Goal: Task Accomplishment & Management: Use online tool/utility

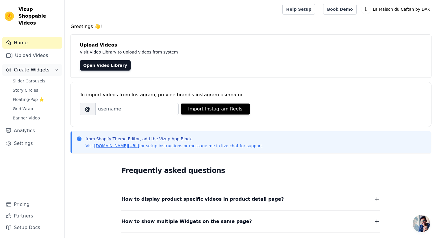
click at [26, 67] on span "Create Widgets" at bounding box center [32, 70] width 36 height 7
click at [36, 67] on span "Create Widgets" at bounding box center [32, 70] width 36 height 7
click at [40, 78] on span "Slider Carousels" at bounding box center [29, 81] width 33 height 6
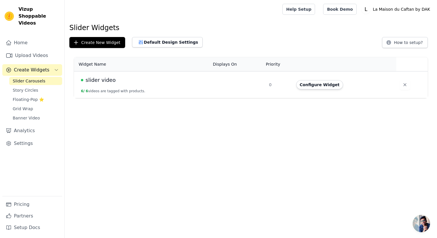
click at [164, 83] on div "slider video" at bounding box center [143, 80] width 125 height 8
click at [232, 83] on td at bounding box center [237, 84] width 56 height 27
click at [312, 88] on button "Configure Widget" at bounding box center [319, 84] width 47 height 9
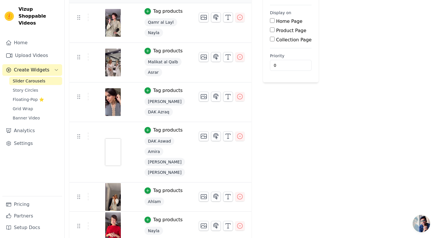
scroll to position [69, 0]
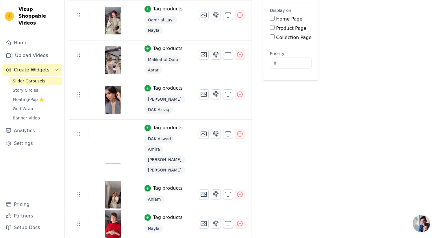
click at [112, 156] on img at bounding box center [113, 150] width 16 height 28
click at [121, 143] on div at bounding box center [113, 150] width 48 height 28
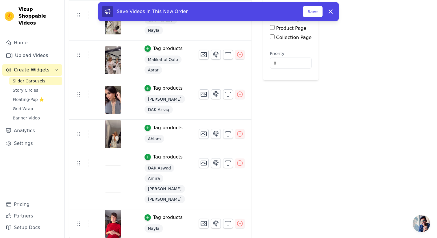
click at [81, 128] on table "Re Arrange Shoppable Video Tagged Products Actions Tag products Qamr al Layl Na…" at bounding box center [160, 111] width 182 height 254
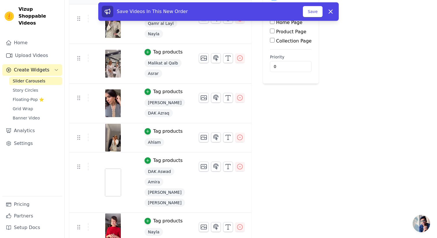
scroll to position [69, 0]
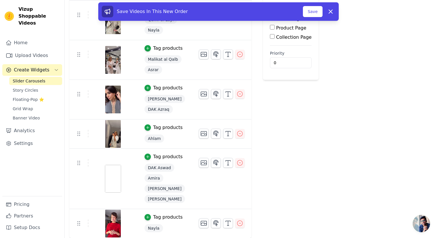
click at [113, 175] on img at bounding box center [113, 179] width 16 height 28
click at [211, 179] on tr "Tag products DAK [PERSON_NAME] [PERSON_NAME]" at bounding box center [160, 179] width 182 height 60
click at [201, 163] on icon "button" at bounding box center [204, 163] width 6 height 4
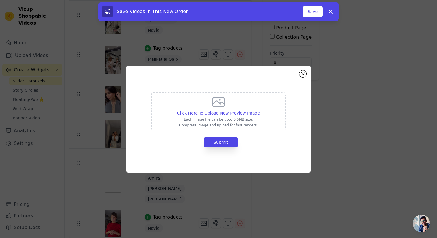
scroll to position [0, 0]
click at [282, 130] on form "Click Here To Upload New Preview Image Each image file can be upto 0.5MB size. …" at bounding box center [219, 119] width 134 height 55
click at [221, 141] on button "Submit" at bounding box center [221, 142] width 34 height 10
click at [99, 188] on div "Click Here To Upload New Preview Image Each image file can be upto 0.5MB size. …" at bounding box center [218, 119] width 437 height 238
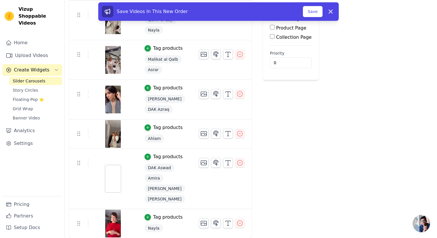
click at [118, 177] on img at bounding box center [113, 179] width 16 height 28
click at [202, 162] on icon "button" at bounding box center [203, 162] width 7 height 7
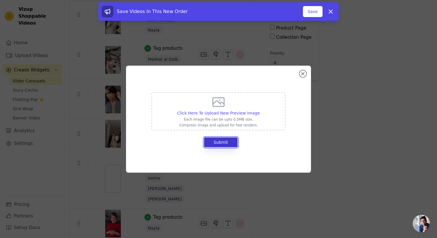
click at [217, 144] on button "Submit" at bounding box center [221, 142] width 34 height 10
click at [213, 144] on button "Submit" at bounding box center [221, 142] width 34 height 10
click at [214, 144] on button "Submit" at bounding box center [221, 142] width 34 height 10
click at [219, 117] on p "Each image file can be upto 0.5MB size." at bounding box center [218, 119] width 83 height 5
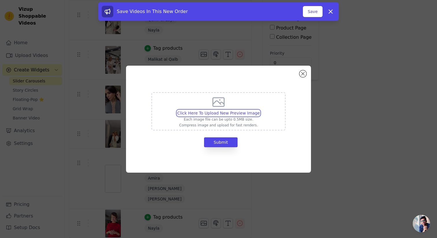
click at [260, 110] on input "Click Here To Upload New Preview Image Each image file can be upto 0.5MB size. …" at bounding box center [260, 110] width 0 height 0
click at [302, 74] on button "Close modal" at bounding box center [303, 73] width 7 height 7
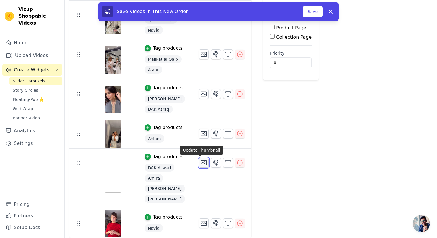
click at [202, 163] on icon "button" at bounding box center [204, 163] width 6 height 4
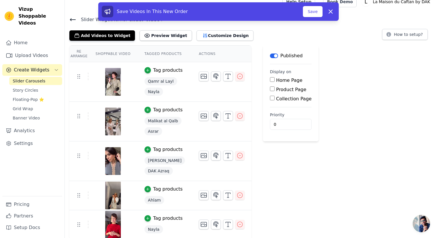
scroll to position [9, 0]
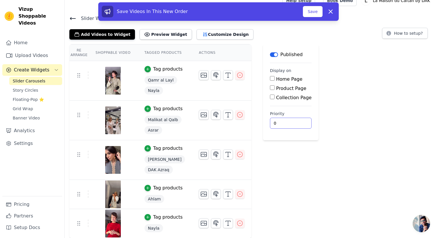
click at [312, 196] on div "Re Arrange Shoppable Video Tagged Products Actions Tag products Qamr al Layl Na…" at bounding box center [251, 141] width 373 height 194
click at [331, 13] on icon at bounding box center [330, 11] width 7 height 7
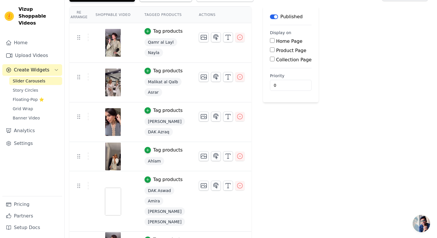
scroll to position [69, 0]
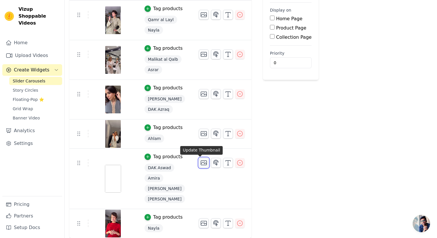
click at [200, 163] on icon "button" at bounding box center [203, 162] width 7 height 7
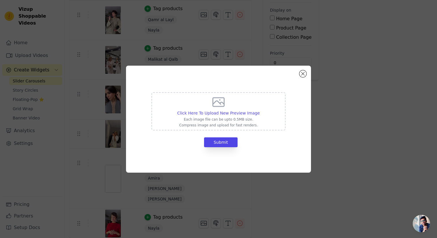
scroll to position [0, 0]
click at [221, 114] on span "Click Here To Upload New Preview Image" at bounding box center [218, 113] width 83 height 5
click at [260, 110] on input "Click Here To Upload New Preview Image Each image file can be upto 0.5MB size. …" at bounding box center [260, 110] width 0 height 0
click at [243, 114] on span "Click Here To Upload New Preview Image" at bounding box center [218, 113] width 83 height 5
click at [260, 110] on input "Click Here To Upload New Preview Image Each image file can be upto 0.5MB size. …" at bounding box center [260, 110] width 0 height 0
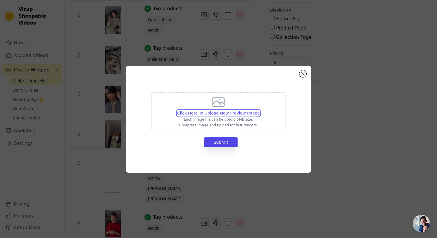
type input "C:\fakepath\Capture d’écran [DATE] à 15.28.28.png"
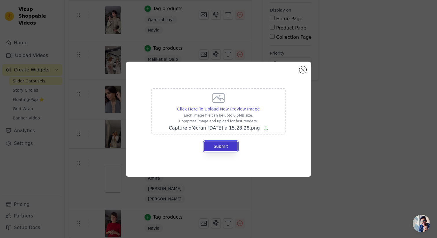
click at [227, 145] on button "Submit" at bounding box center [221, 146] width 34 height 10
